Goal: Task Accomplishment & Management: Use online tool/utility

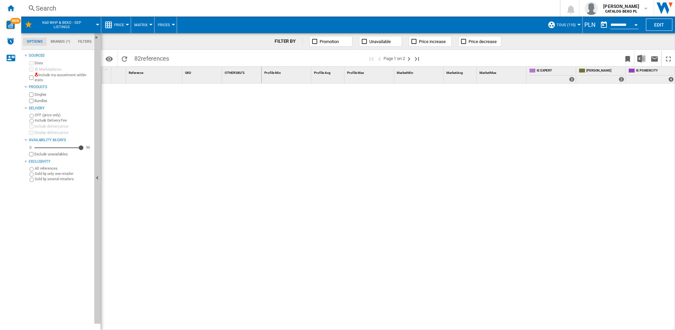
click at [589, 24] on div "PLN" at bounding box center [590, 25] width 15 height 8
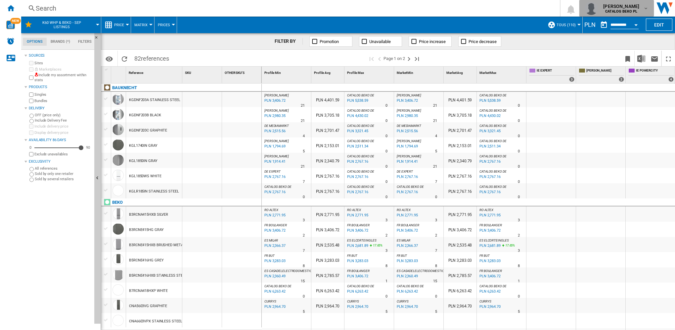
click at [637, 9] on span "giulia lissandrello" at bounding box center [621, 6] width 36 height 7
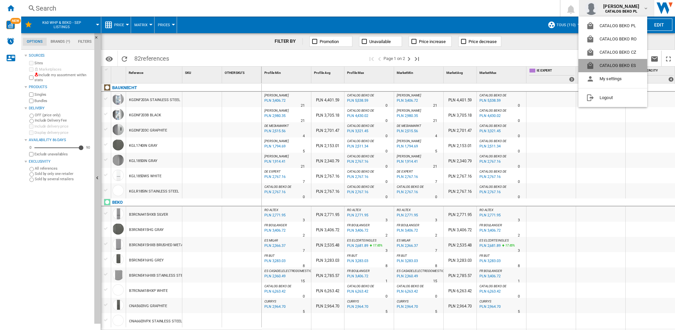
click at [621, 67] on button "CATALOG BEKO ES" at bounding box center [612, 65] width 69 height 13
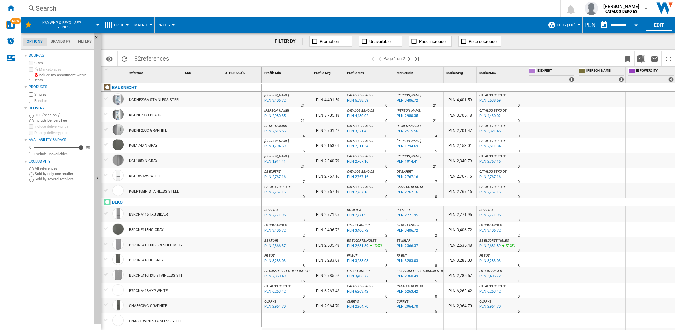
click at [593, 24] on div "PLN" at bounding box center [590, 25] width 15 height 8
click at [587, 23] on div "PLN" at bounding box center [590, 25] width 15 height 8
click at [587, 6] on img "button" at bounding box center [591, 8] width 13 height 13
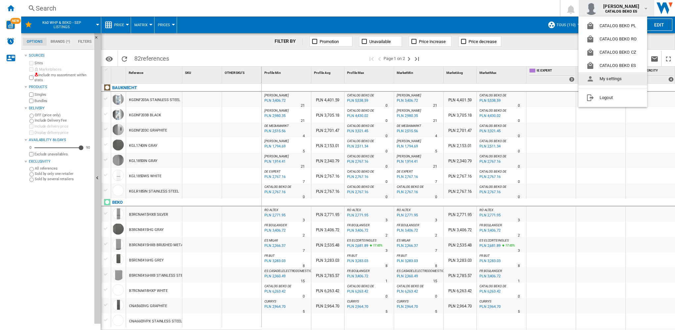
click at [604, 82] on button "My settings" at bounding box center [612, 78] width 69 height 13
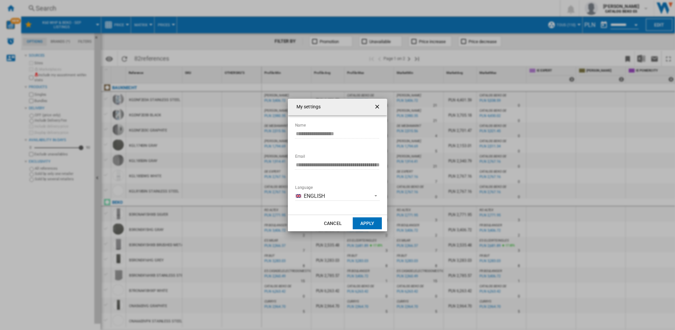
click at [376, 107] on ng-md-icon "getI18NText('BUTTONS.CLOSE_DIALOG')" at bounding box center [378, 107] width 8 height 8
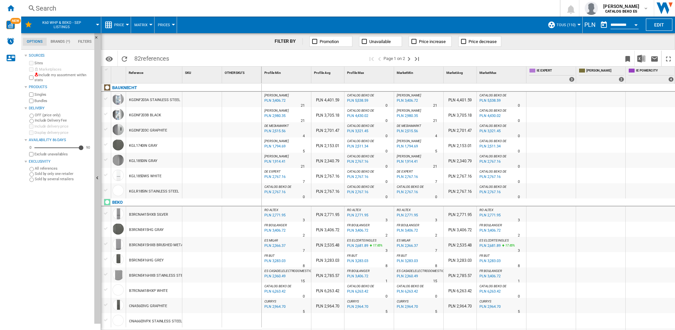
click at [572, 21] on button "TOUS (110)" at bounding box center [568, 25] width 23 height 17
click at [591, 25] on md-backdrop at bounding box center [337, 165] width 675 height 330
click at [594, 24] on div "PLN" at bounding box center [590, 25] width 15 height 8
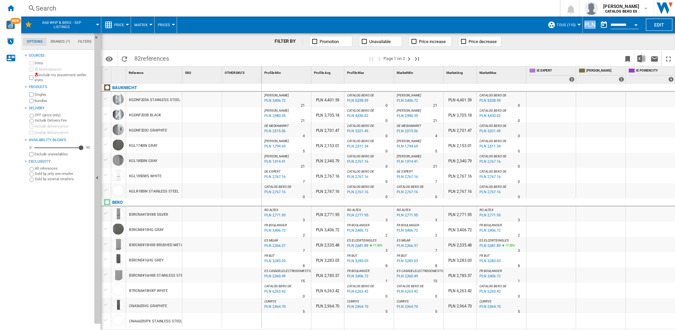
click at [594, 26] on div "PLN" at bounding box center [590, 25] width 15 height 8
drag, startPoint x: 119, startPoint y: 94, endPoint x: 169, endPoint y: 105, distance: 51.4
click at [395, 125] on div "1 Reference 1 SKU 1 OTHER SKU'S 1 BAUKNECHT KGDNF203A STAINLESS STEEL KGDNF203B…" at bounding box center [388, 198] width 574 height 263
click at [585, 26] on div "PLN" at bounding box center [590, 25] width 15 height 8
click at [591, 23] on div "PLN" at bounding box center [590, 25] width 15 height 8
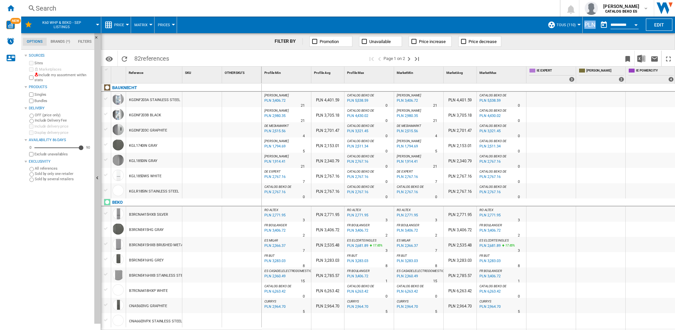
click at [591, 23] on div "PLN" at bounding box center [590, 25] width 15 height 8
drag, startPoint x: 591, startPoint y: 23, endPoint x: 582, endPoint y: 24, distance: 9.4
click at [583, 24] on div "PLN" at bounding box center [590, 25] width 15 height 8
click at [584, 23] on div "PLN" at bounding box center [590, 25] width 15 height 8
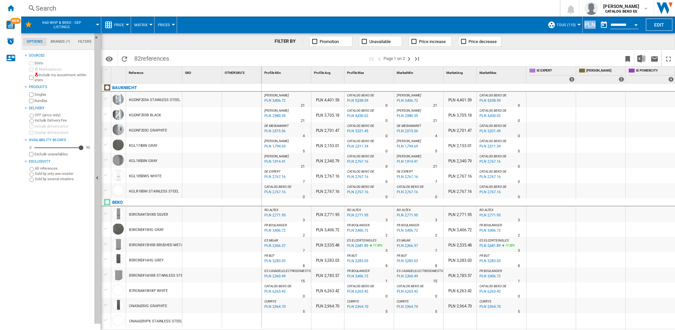
click at [584, 23] on div "PLN" at bounding box center [590, 25] width 15 height 8
click at [553, 44] on div "FILTER BY Promotion Unavailable Price increase Price decrease" at bounding box center [388, 41] width 574 height 17
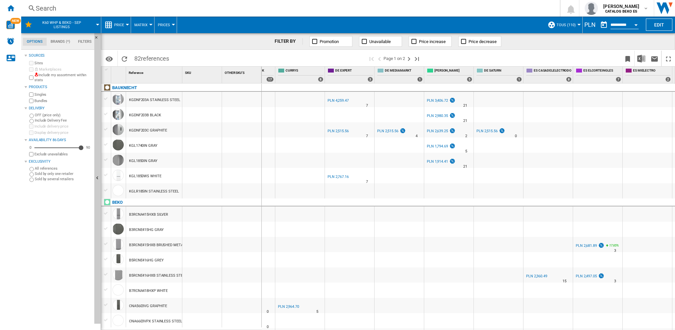
scroll to position [0, 894]
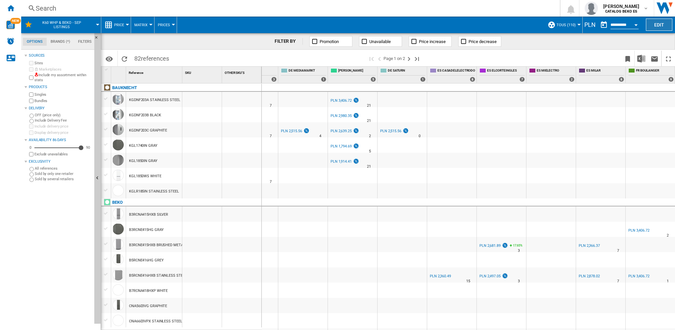
click at [662, 24] on button "Edit" at bounding box center [659, 25] width 26 height 12
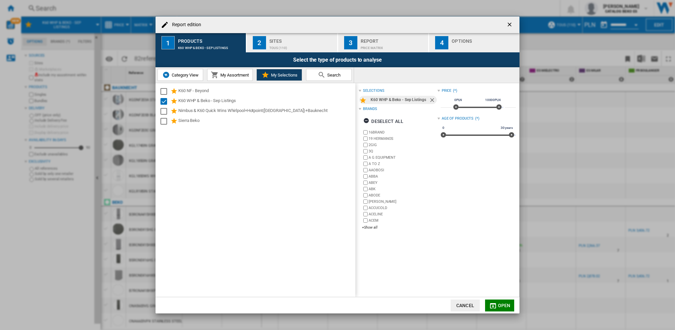
click at [189, 27] on h4 "Report edition" at bounding box center [185, 25] width 32 height 7
click at [189, 78] on button "Category View" at bounding box center [181, 75] width 46 height 12
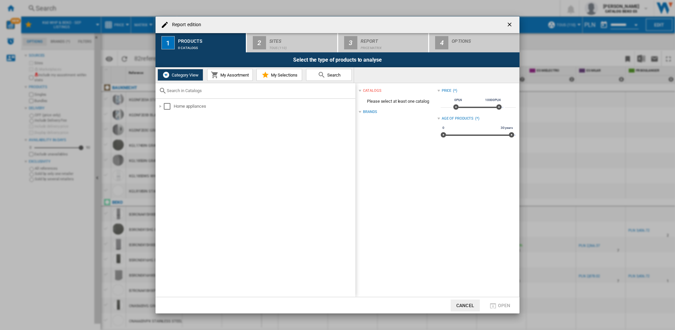
click at [222, 69] on button "My Assortment" at bounding box center [230, 75] width 46 height 12
click at [278, 71] on button "My Selections" at bounding box center [279, 75] width 46 height 12
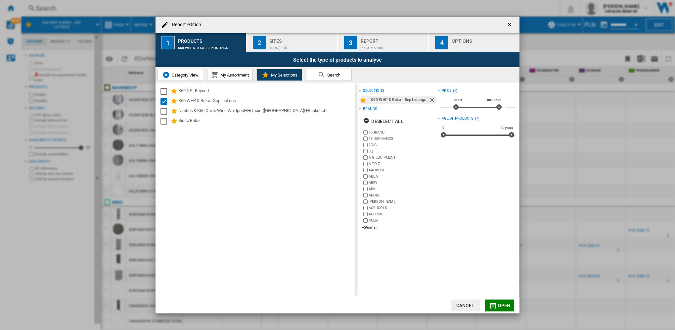
click at [324, 74] on md-icon at bounding box center [322, 75] width 8 height 8
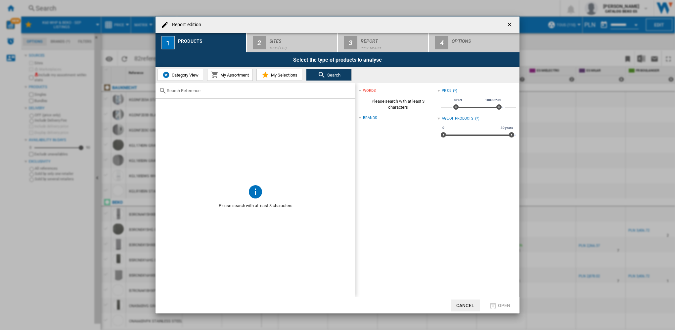
click at [277, 74] on span "My Selections" at bounding box center [283, 74] width 28 height 5
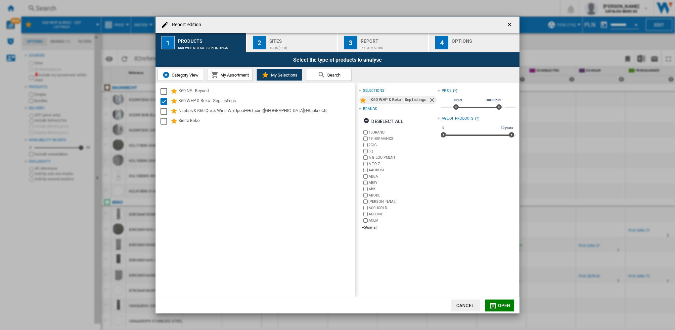
click at [268, 47] on button "2 Sites TOUS (110)" at bounding box center [292, 42] width 91 height 19
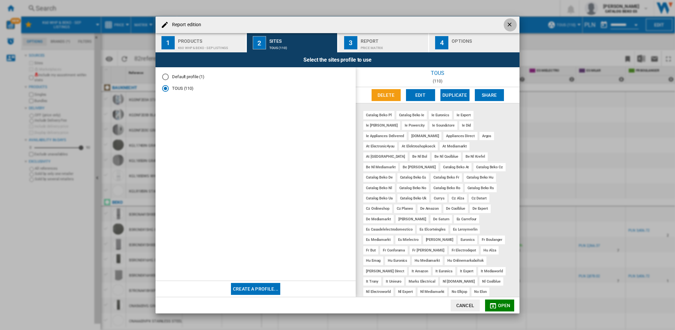
click at [508, 26] on ng-md-icon "getI18NText('BUTTONS.CLOSE_DIALOG')" at bounding box center [510, 25] width 8 height 8
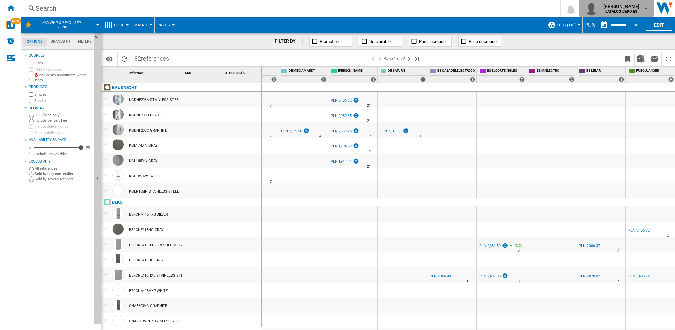
click at [627, 9] on span "[PERSON_NAME]" at bounding box center [621, 6] width 36 height 7
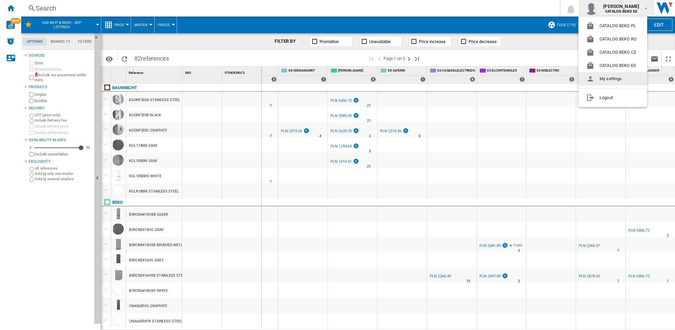
click at [626, 76] on button "My settings" at bounding box center [612, 78] width 69 height 13
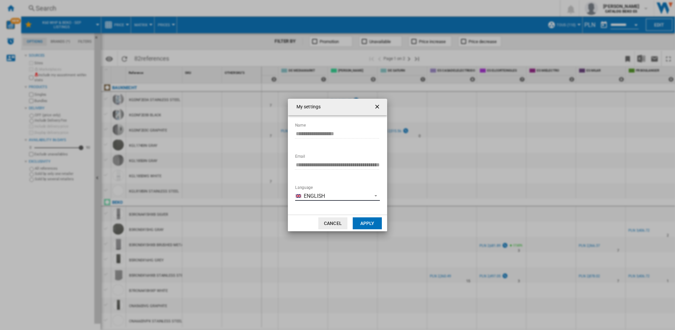
click at [314, 196] on span "English" at bounding box center [336, 195] width 65 height 7
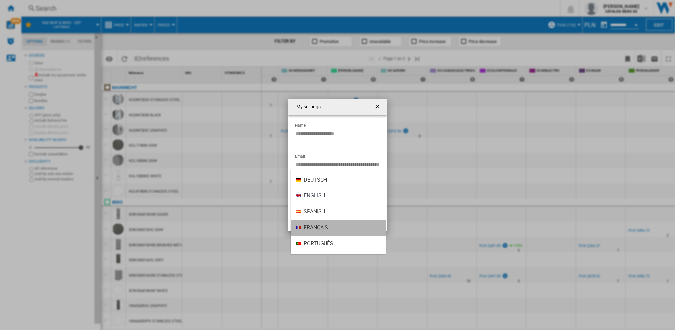
click at [315, 229] on span "Français" at bounding box center [316, 227] width 24 height 7
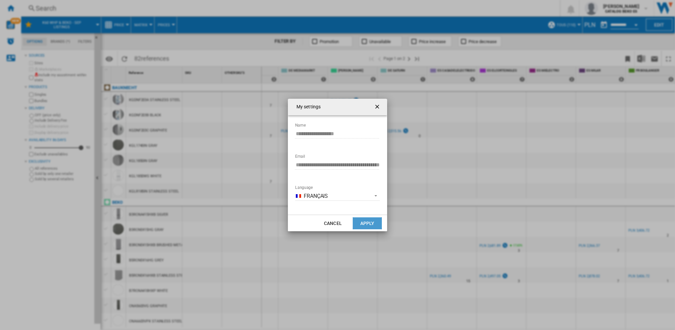
click at [369, 219] on button "Apply" at bounding box center [367, 223] width 29 height 12
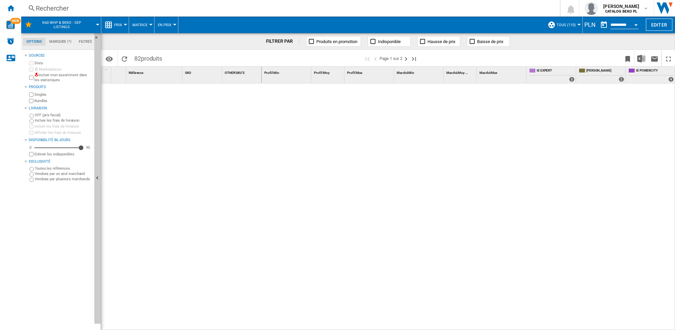
click at [590, 24] on div "PLN" at bounding box center [590, 25] width 15 height 8
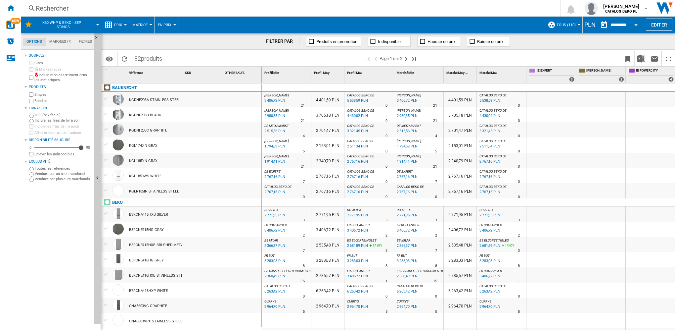
click at [590, 24] on div "PLN" at bounding box center [590, 25] width 15 height 8
click at [644, 13] on div "giulia lissandrello CATALOG BEKO PL" at bounding box center [617, 8] width 64 height 13
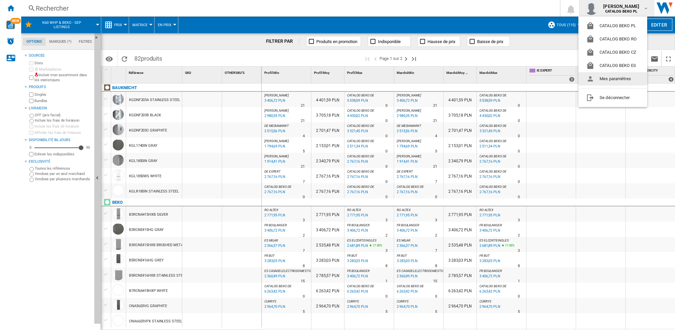
click at [610, 75] on button "Mes paramètres" at bounding box center [612, 78] width 69 height 13
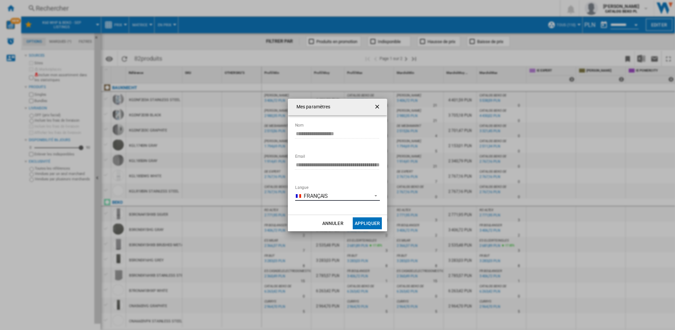
click at [310, 196] on span "Français" at bounding box center [336, 195] width 65 height 7
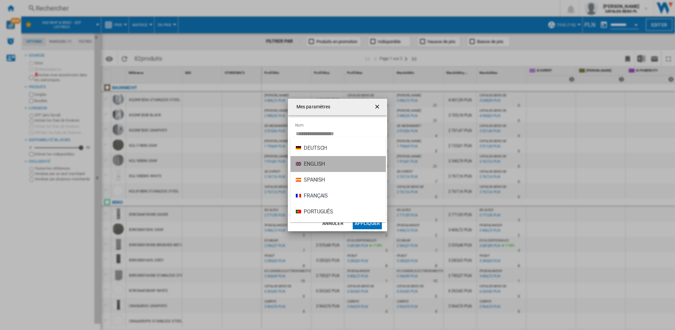
click at [323, 164] on span "English" at bounding box center [314, 163] width 21 height 7
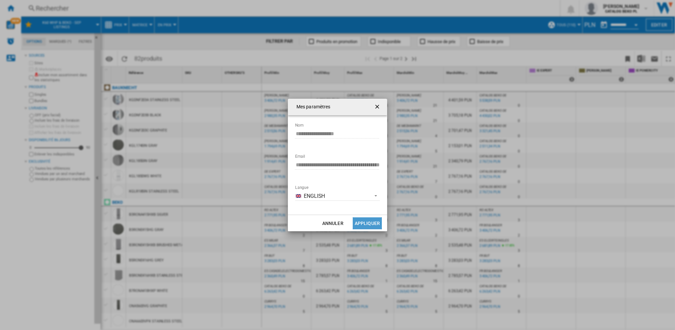
click at [365, 221] on button "Appliquer" at bounding box center [367, 223] width 29 height 12
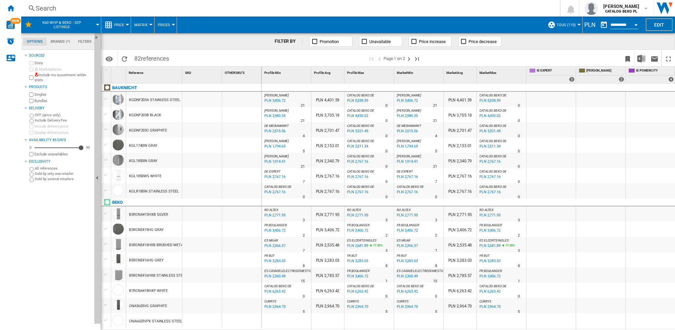
click at [164, 25] on span "Prices" at bounding box center [164, 25] width 12 height 4
click at [143, 26] on md-backdrop at bounding box center [337, 165] width 675 height 330
click at [119, 25] on span "Price" at bounding box center [119, 25] width 10 height 4
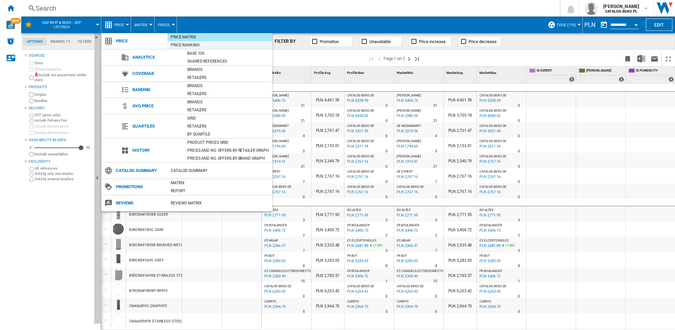
click at [195, 45] on div "Price Ranking" at bounding box center [219, 45] width 105 height 7
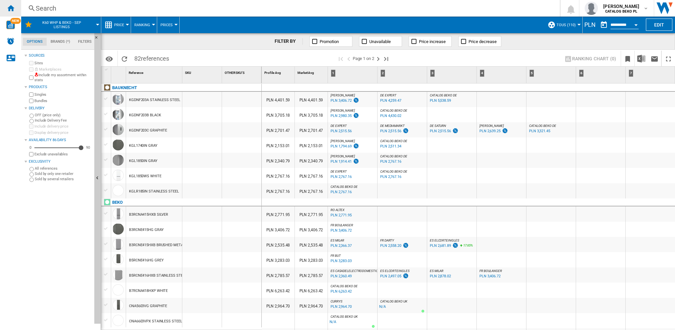
click at [4, 10] on div "Home" at bounding box center [10, 8] width 21 height 17
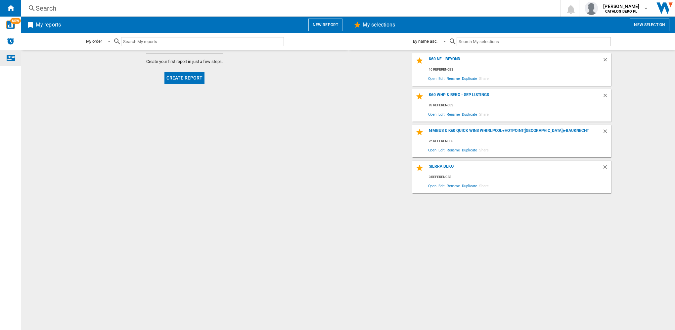
click at [11, 59] on ng-md-icon "Contact us" at bounding box center [11, 58] width 8 height 8
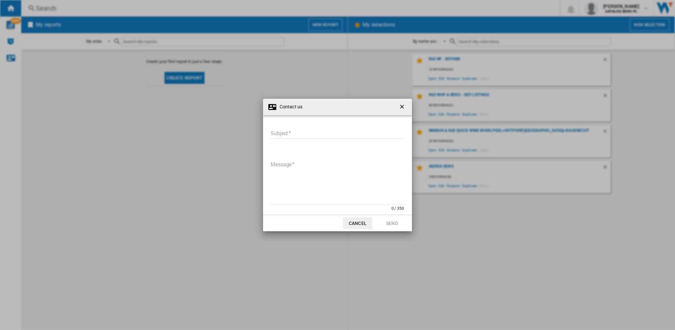
drag, startPoint x: 355, startPoint y: 145, endPoint x: 371, endPoint y: 110, distance: 37.9
click at [371, 110] on div "Contact us Subject Subject required Message 0 / 350 Message required Cancel Send" at bounding box center [337, 165] width 149 height 132
drag, startPoint x: 371, startPoint y: 110, endPoint x: 401, endPoint y: 105, distance: 30.8
click at [401, 105] on ng-md-icon "getI18NText('BUTTONS.CLOSE_DIALOG')" at bounding box center [403, 107] width 8 height 8
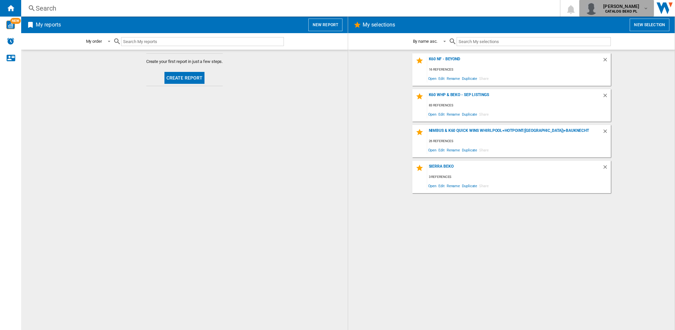
click at [635, 4] on span "[PERSON_NAME]" at bounding box center [621, 6] width 36 height 7
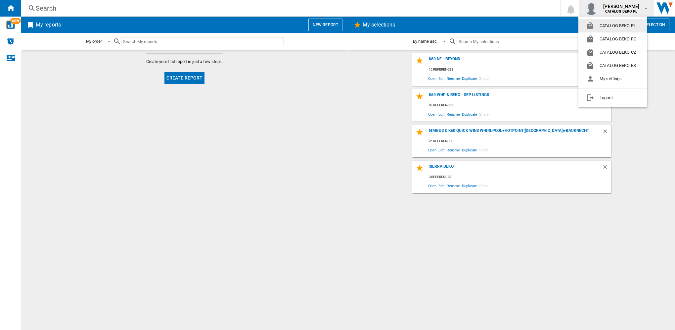
click at [616, 28] on button "CATALOG BEKO PL" at bounding box center [612, 25] width 69 height 13
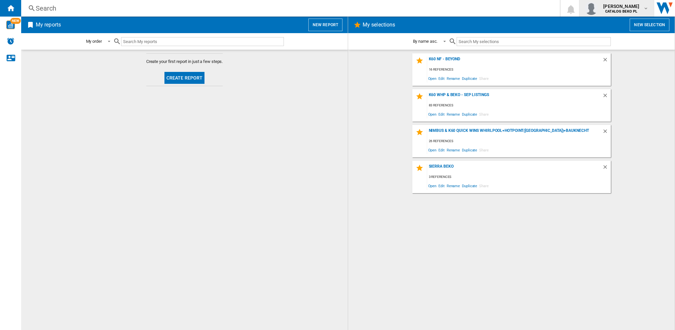
click at [634, 10] on b "CATALOG BEKO PL" at bounding box center [621, 11] width 32 height 4
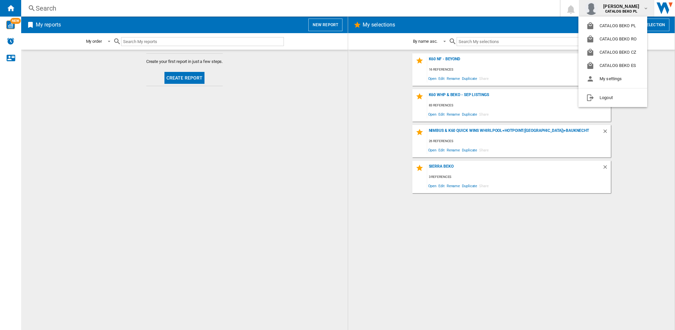
click at [7, 42] on md-backdrop at bounding box center [337, 165] width 675 height 330
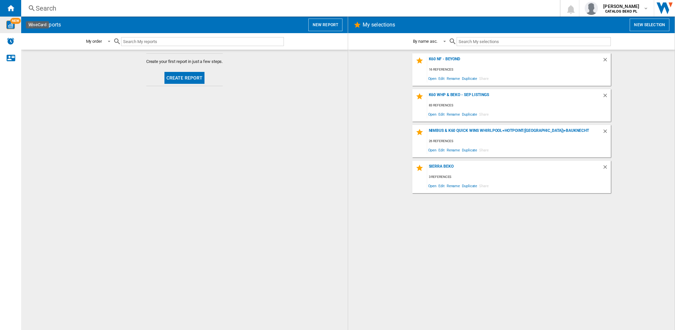
click at [10, 23] on img "WiseCard" at bounding box center [10, 25] width 9 height 9
click at [11, 38] on img "Alerts" at bounding box center [11, 41] width 8 height 8
click at [471, 64] on div "K60 NF - Beyond" at bounding box center [514, 61] width 175 height 9
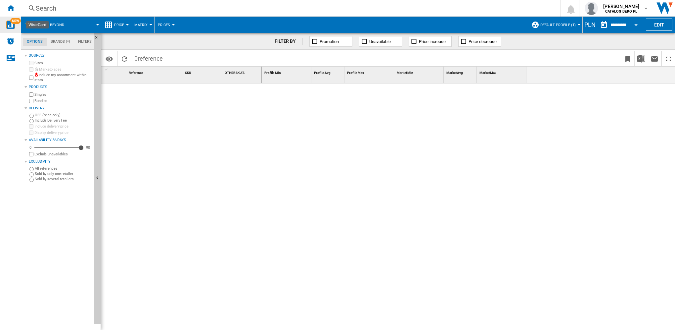
click at [10, 19] on div "NEW" at bounding box center [10, 25] width 21 height 17
click at [7, 9] on ng-md-icon "Home" at bounding box center [11, 8] width 8 height 8
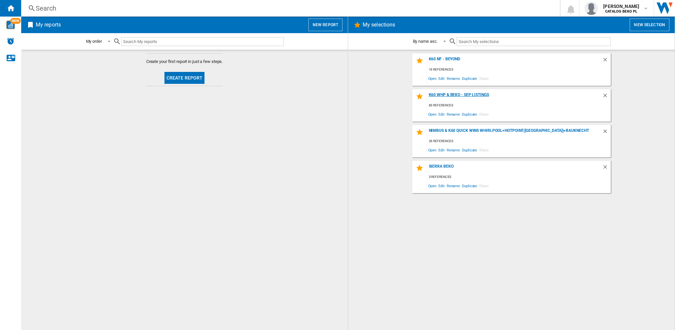
click at [480, 94] on div "K60 WHP & Beko - Sep Listings" at bounding box center [514, 96] width 175 height 9
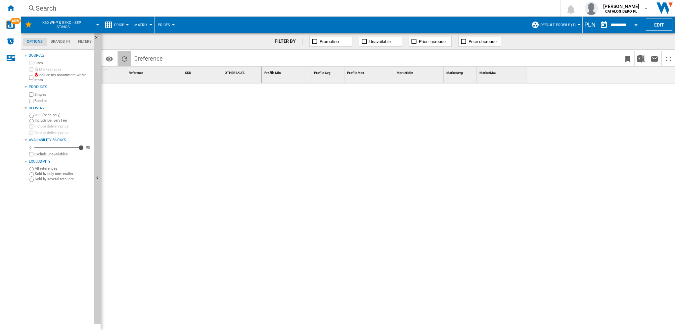
click at [123, 55] on ng-md-icon "Reload" at bounding box center [124, 59] width 8 height 8
click at [554, 25] on span "Default profile (1)" at bounding box center [557, 25] width 35 height 4
click at [551, 56] on div "Default profile (1) TOUS (110)" at bounding box center [566, 47] width 70 height 22
click at [550, 53] on md-radio-button "TOUS (110)" at bounding box center [566, 52] width 58 height 6
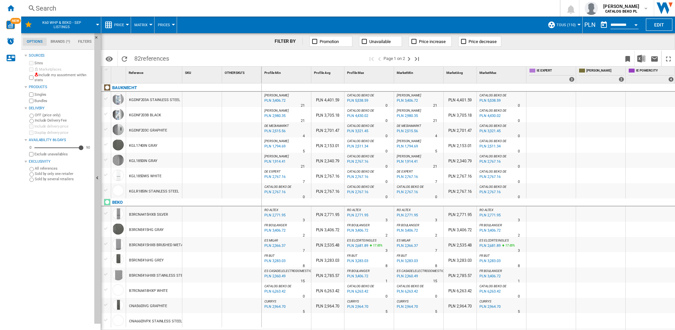
click at [489, 99] on div "PLN 5,538.59" at bounding box center [490, 100] width 22 height 7
click at [87, 42] on md-tab-item "Filters" at bounding box center [85, 42] width 22 height 8
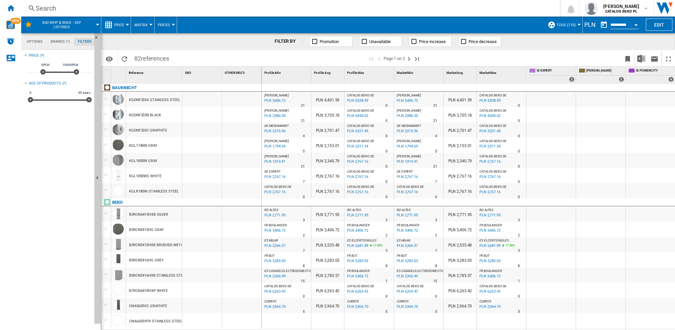
click at [43, 55] on div "(*)" at bounding box center [65, 55] width 51 height 5
click at [95, 25] on div "K60 WHP & Beko - Sep Listings" at bounding box center [60, 25] width 73 height 17
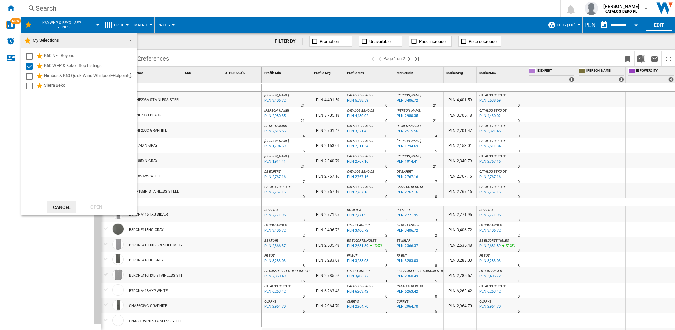
click at [139, 42] on md-backdrop at bounding box center [337, 165] width 675 height 330
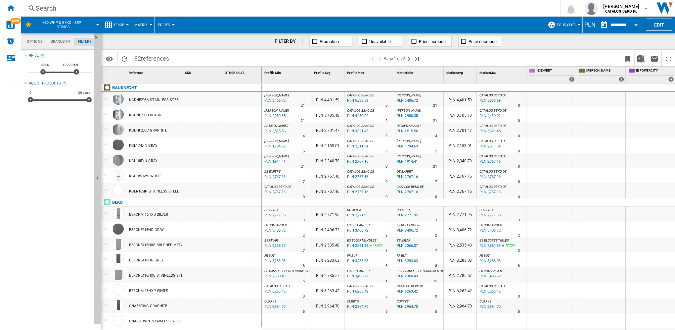
click at [94, 24] on button "K60 WHP & Beko - Sep Listings" at bounding box center [65, 25] width 60 height 17
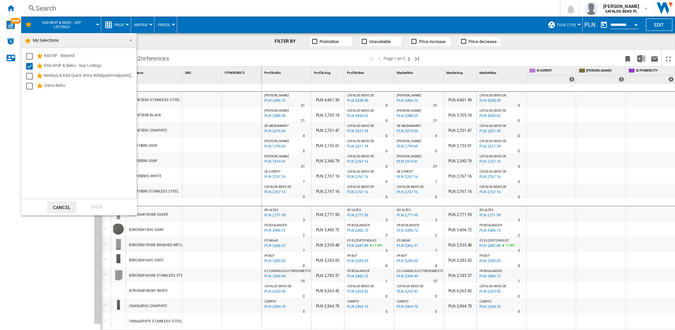
click at [130, 40] on span at bounding box center [129, 39] width 8 height 9
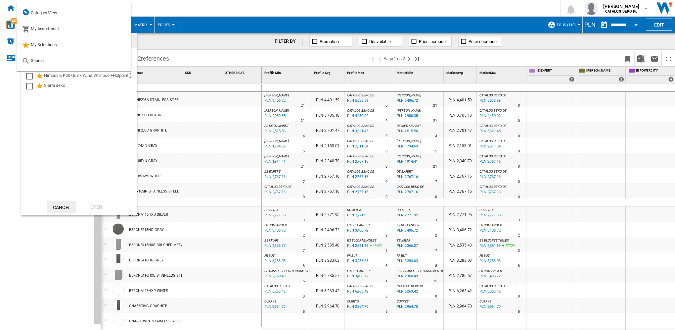
click at [180, 48] on md-backdrop at bounding box center [337, 165] width 675 height 330
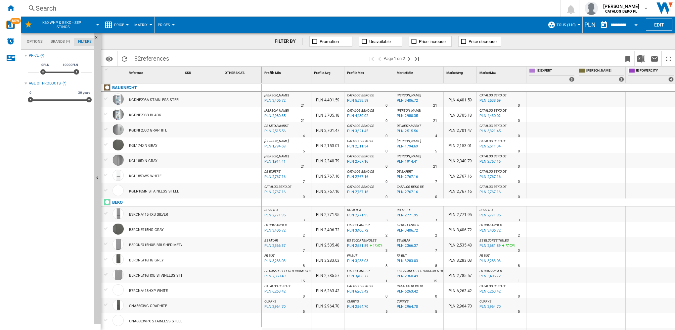
click at [121, 22] on button "Price" at bounding box center [120, 25] width 13 height 17
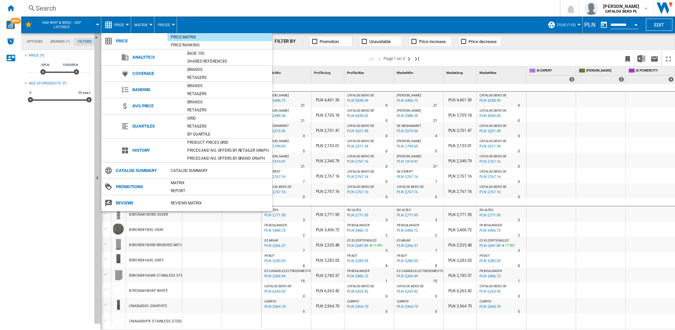
click at [142, 106] on span "Avg price" at bounding box center [156, 105] width 55 height 9
click at [148, 20] on md-backdrop at bounding box center [337, 165] width 675 height 330
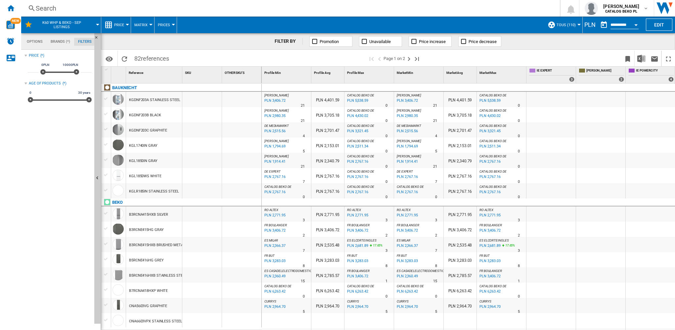
click at [149, 23] on button "Matrix" at bounding box center [142, 25] width 17 height 17
click at [168, 23] on md-backdrop at bounding box center [337, 165] width 675 height 330
click at [173, 24] on div at bounding box center [173, 25] width 3 height 2
click at [173, 24] on md-backdrop at bounding box center [337, 165] width 675 height 330
click at [112, 57] on md-icon "Options" at bounding box center [109, 59] width 8 height 8
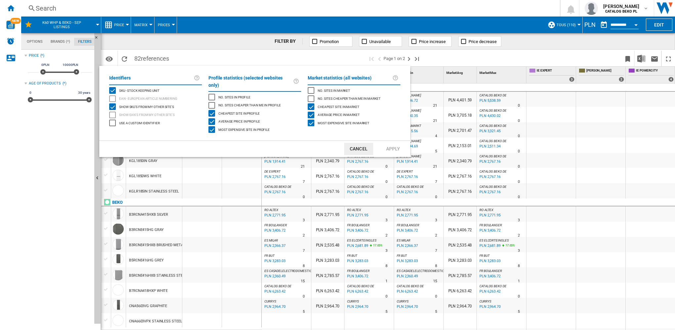
click at [114, 58] on md-backdrop at bounding box center [337, 165] width 675 height 330
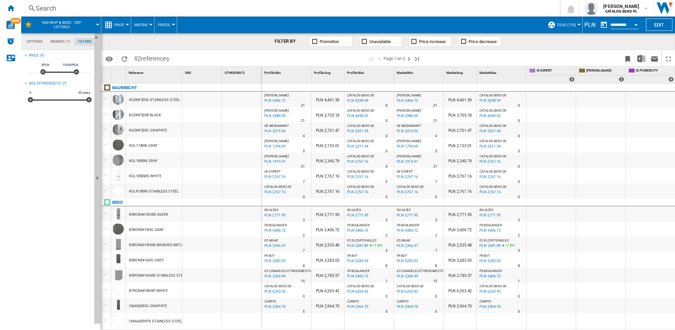
click at [143, 57] on span "references" at bounding box center [155, 58] width 28 height 7
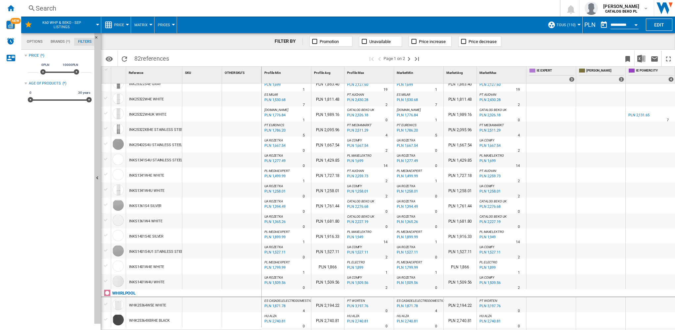
scroll to position [557, 0]
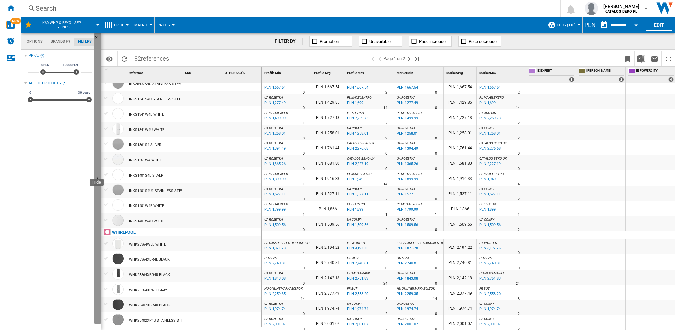
drag, startPoint x: 96, startPoint y: 250, endPoint x: 101, endPoint y: 315, distance: 65.1
click at [98, 322] on button "Hide" at bounding box center [97, 178] width 7 height 290
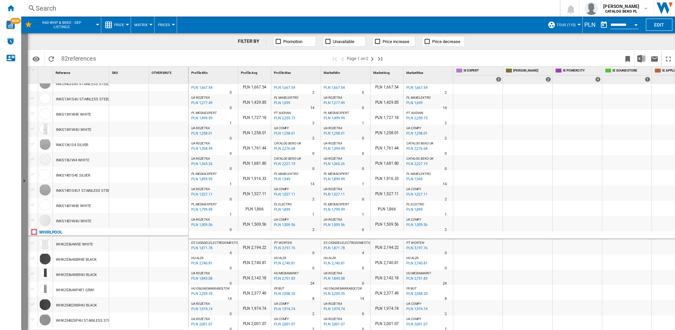
click at [23, 254] on button "Show" at bounding box center [24, 181] width 7 height 297
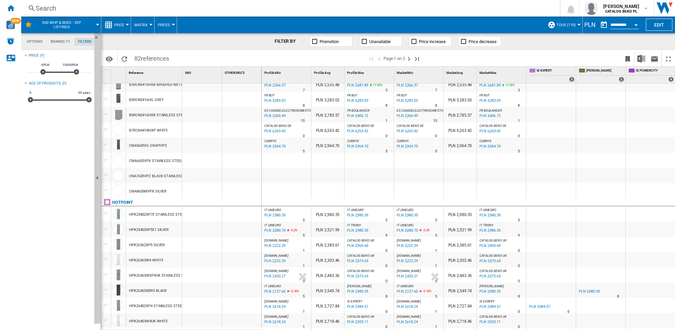
scroll to position [0, 0]
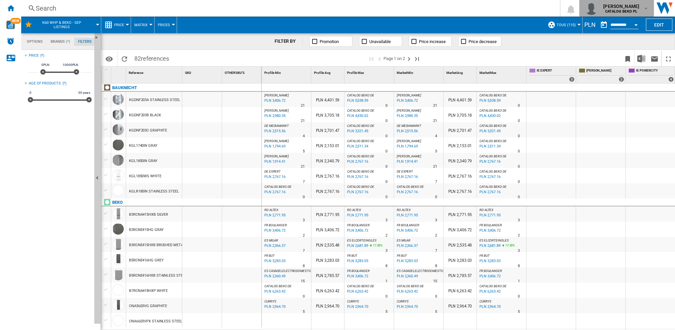
click at [613, 8] on span "[PERSON_NAME]" at bounding box center [621, 6] width 36 height 7
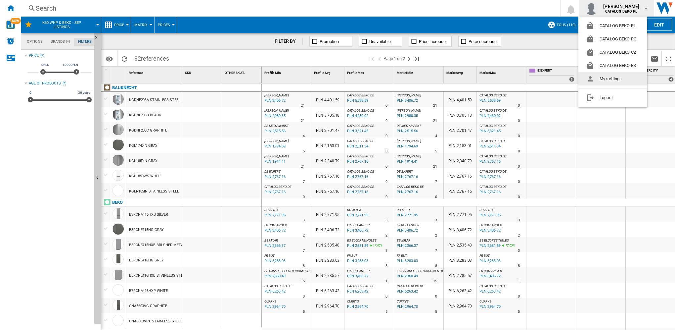
click at [610, 79] on button "My settings" at bounding box center [612, 78] width 69 height 13
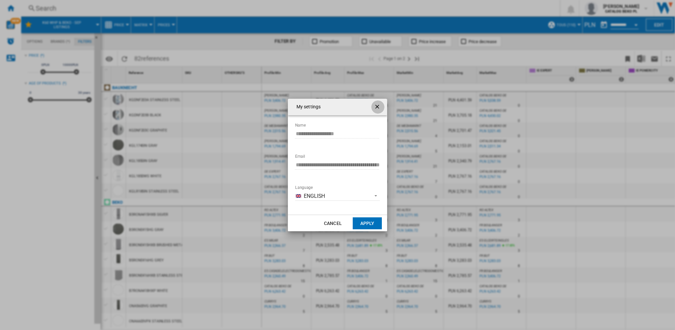
click at [373, 105] on button "button" at bounding box center [377, 106] width 13 height 13
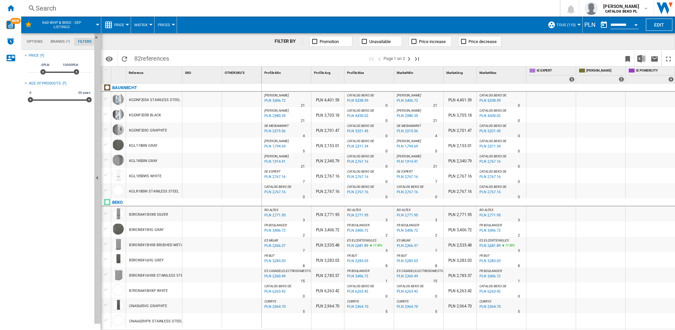
click at [589, 25] on div "PLN" at bounding box center [590, 25] width 15 height 8
click at [586, 25] on div "PLN" at bounding box center [590, 25] width 15 height 8
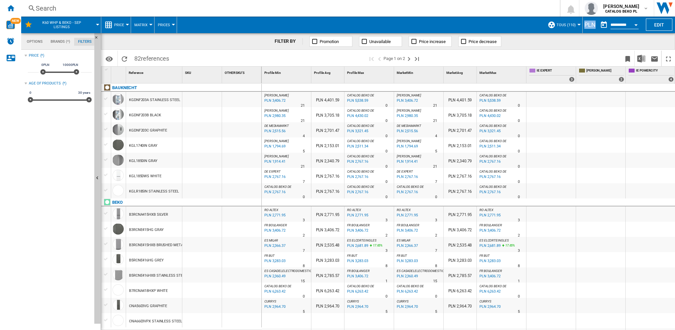
click at [586, 25] on div "PLN" at bounding box center [590, 25] width 15 height 8
click at [652, 23] on button "Edit" at bounding box center [659, 25] width 26 height 12
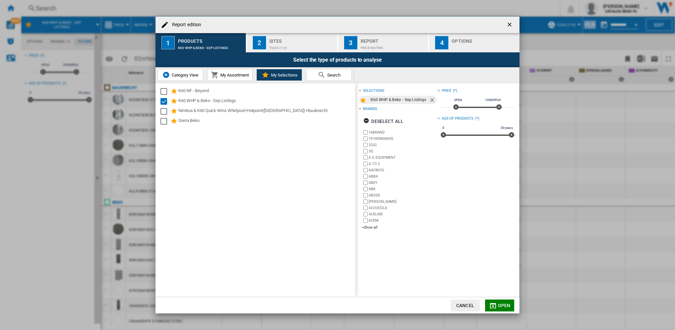
click at [456, 40] on div "Options" at bounding box center [484, 39] width 65 height 7
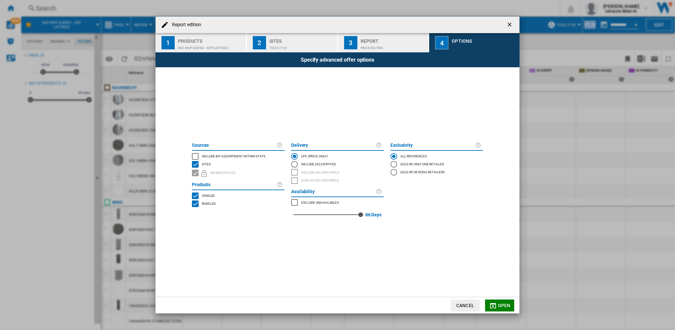
click at [359, 43] on button "3 Report Price Matrix" at bounding box center [383, 42] width 91 height 19
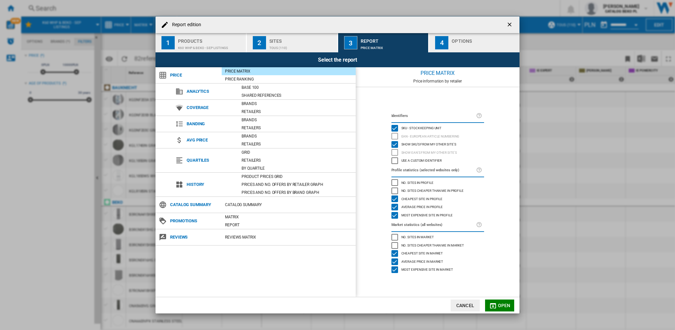
click at [191, 136] on span "Avg price" at bounding box center [210, 139] width 55 height 9
click at [306, 40] on div "Sites" at bounding box center [301, 39] width 65 height 7
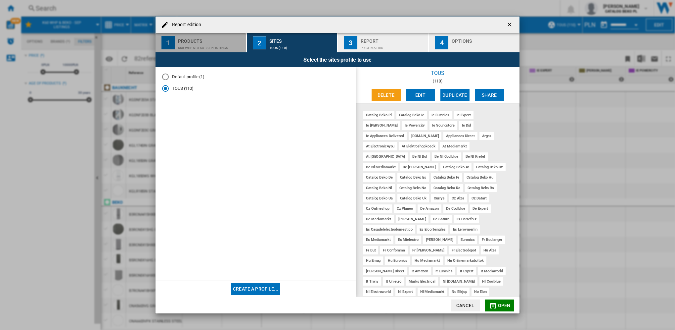
click at [201, 47] on div "K60 WHP & Beko - Sep Listings" at bounding box center [210, 46] width 65 height 7
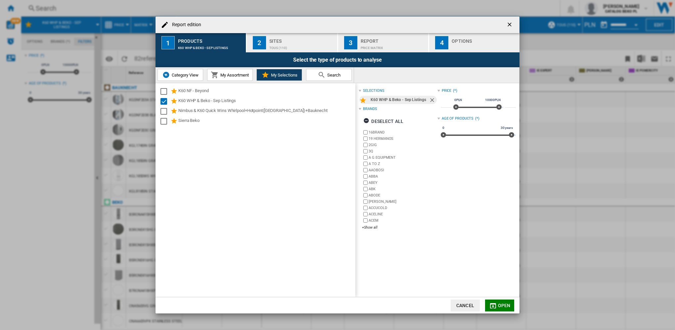
click at [200, 25] on h4 "Report edition" at bounding box center [185, 25] width 32 height 7
click at [183, 73] on span "Category View" at bounding box center [184, 74] width 28 height 5
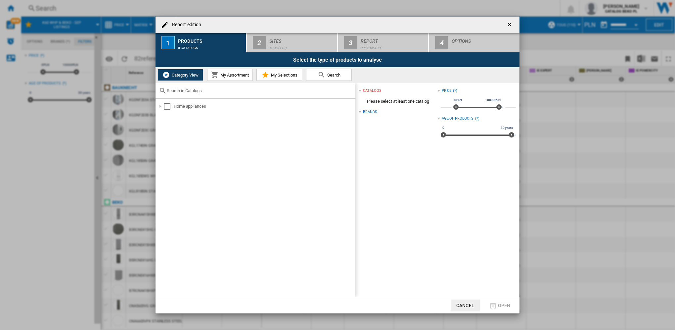
click at [228, 75] on span "My Assortment" at bounding box center [234, 74] width 30 height 5
click at [283, 72] on span "My Selections" at bounding box center [283, 74] width 28 height 5
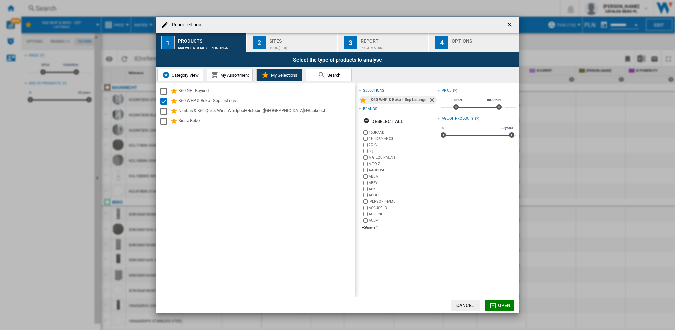
click at [339, 78] on button "Search" at bounding box center [329, 75] width 46 height 12
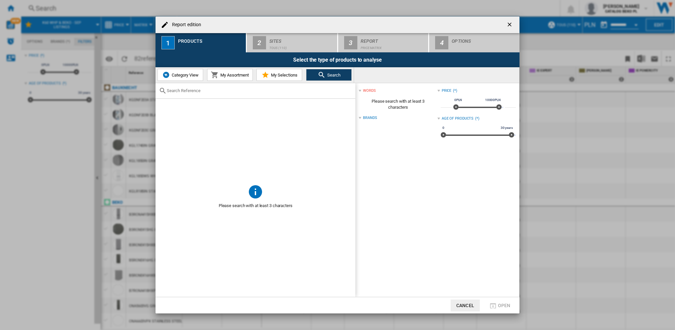
click at [177, 76] on span "Category View" at bounding box center [184, 74] width 28 height 5
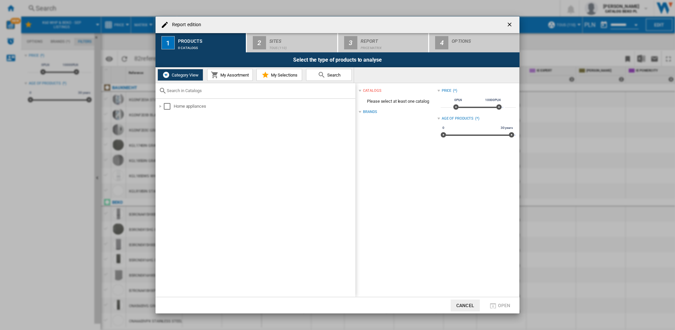
click at [511, 25] on ng-md-icon "getI18NText('BUTTONS.CLOSE_DIALOG')" at bounding box center [510, 25] width 8 height 8
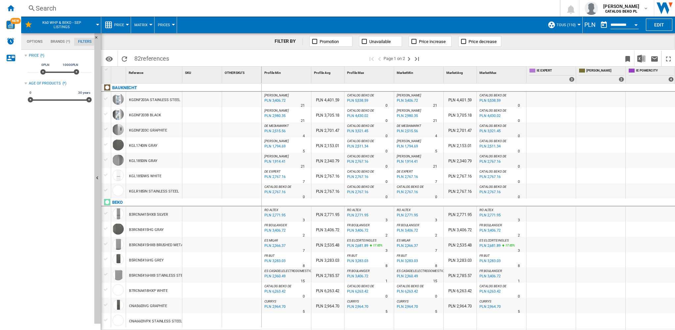
drag, startPoint x: 381, startPoint y: 132, endPoint x: 325, endPoint y: 130, distance: 56.0
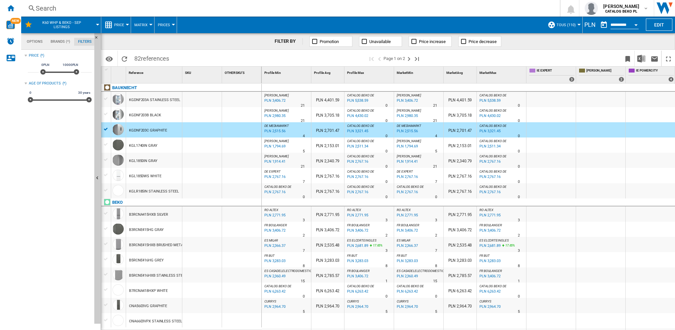
click at [583, 26] on div "PLN" at bounding box center [590, 25] width 15 height 8
click at [586, 24] on div "PLN" at bounding box center [590, 25] width 15 height 8
click at [593, 25] on div "PLN" at bounding box center [590, 25] width 15 height 8
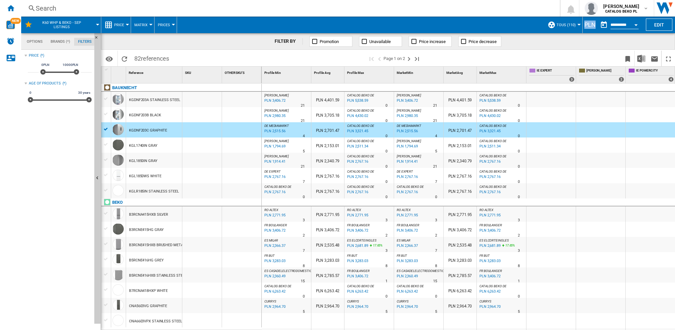
click at [593, 25] on div "PLN" at bounding box center [590, 25] width 15 height 8
drag, startPoint x: 593, startPoint y: 25, endPoint x: 587, endPoint y: 24, distance: 5.8
click at [587, 24] on div "PLN" at bounding box center [590, 25] width 15 height 8
click at [577, 43] on div "FILTER BY Promotion Unavailable Price increase Price decrease" at bounding box center [388, 41] width 574 height 17
click at [590, 25] on div "PLN" at bounding box center [590, 25] width 15 height 8
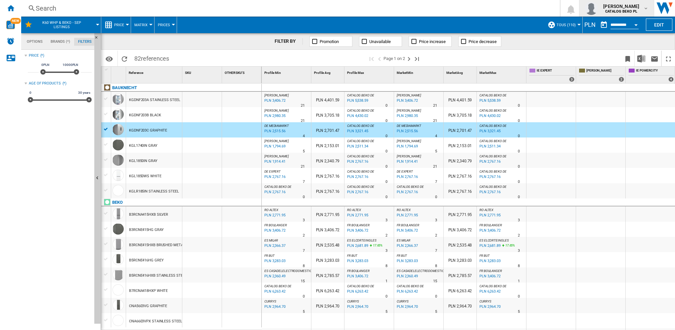
click at [634, 9] on span "[PERSON_NAME]" at bounding box center [621, 6] width 36 height 7
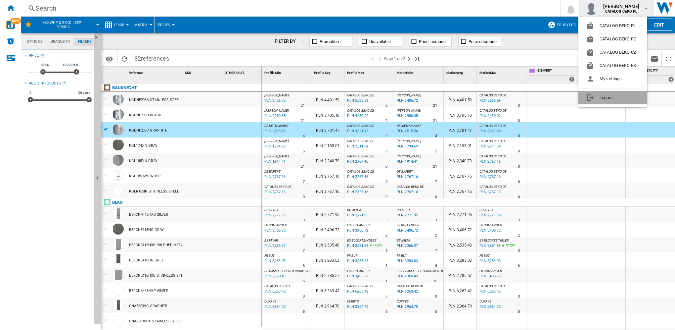
click at [602, 97] on button "Logout" at bounding box center [612, 97] width 69 height 13
